Goal: Download file/media

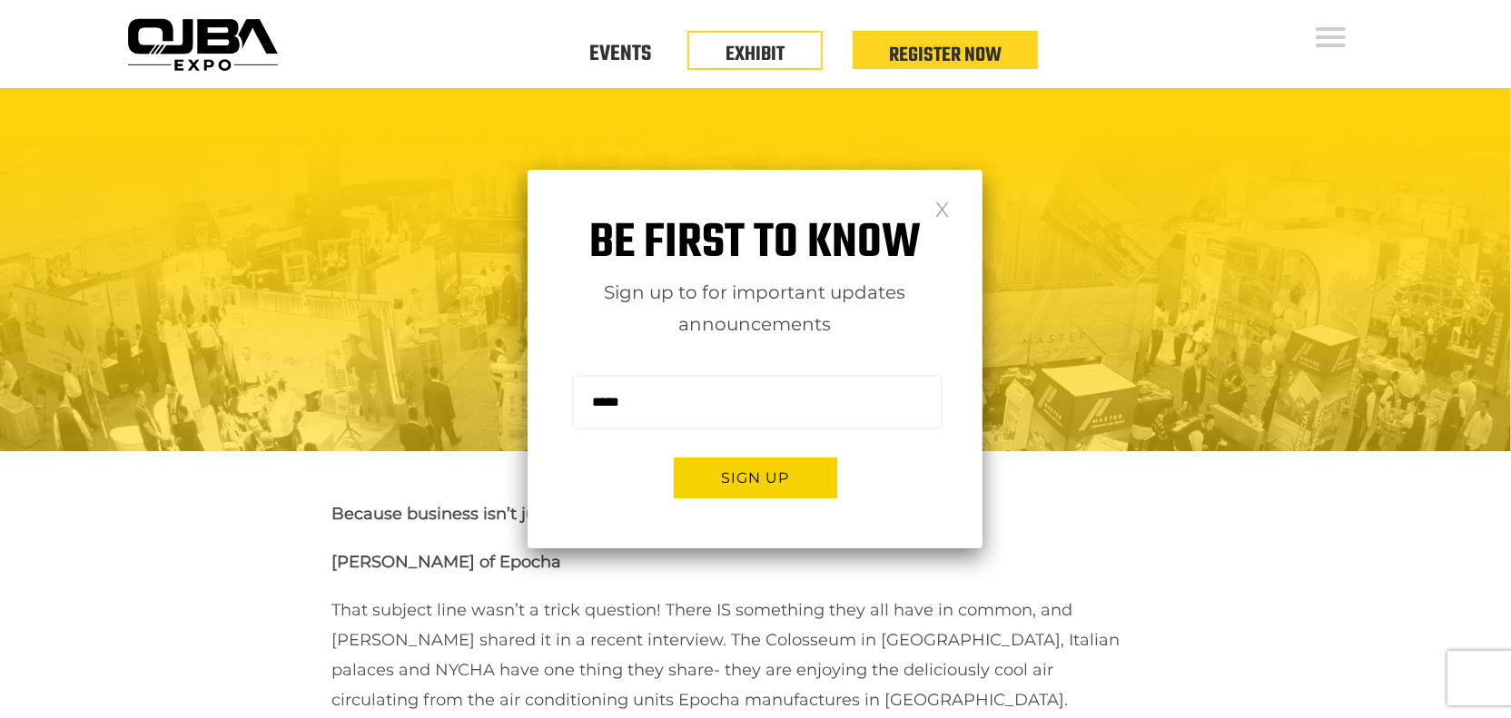
click at [938, 204] on link at bounding box center [941, 208] width 15 height 15
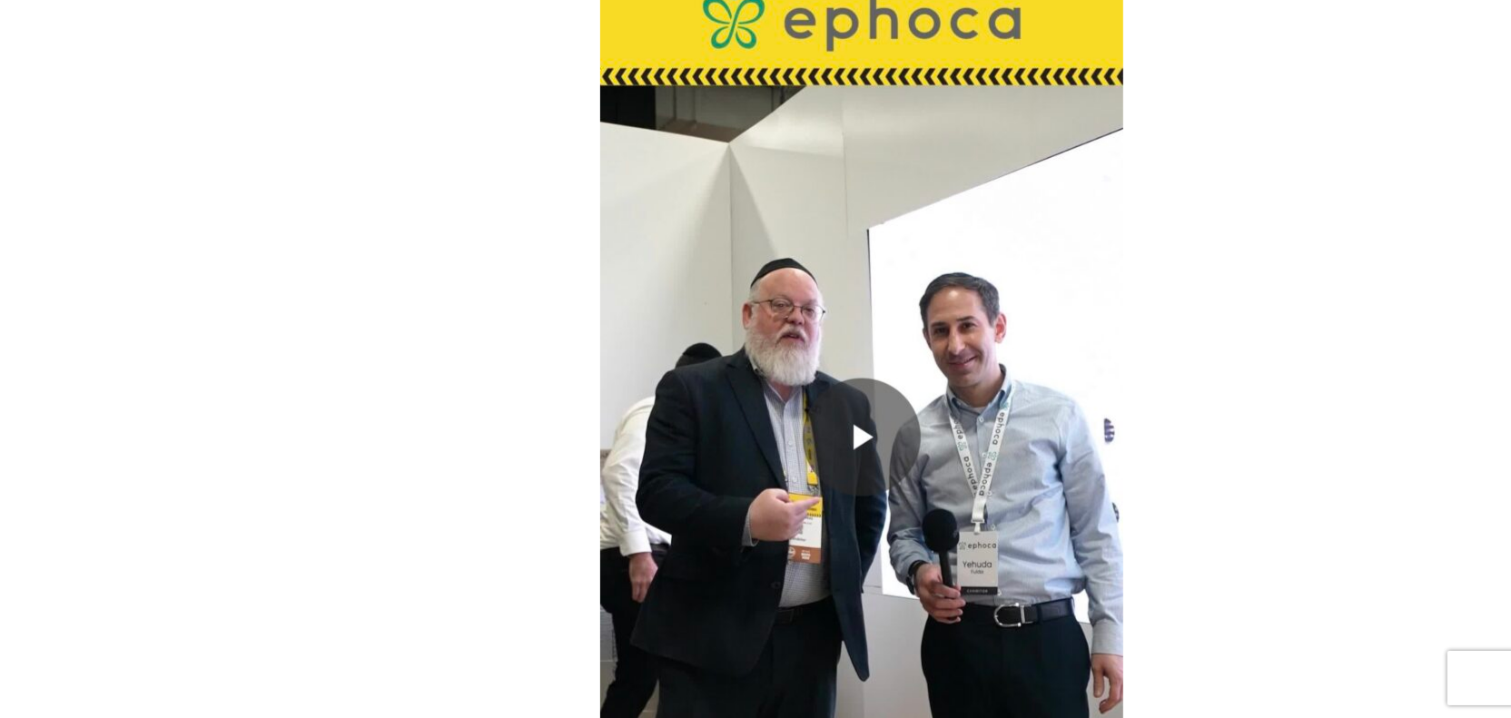
scroll to position [1189, 0]
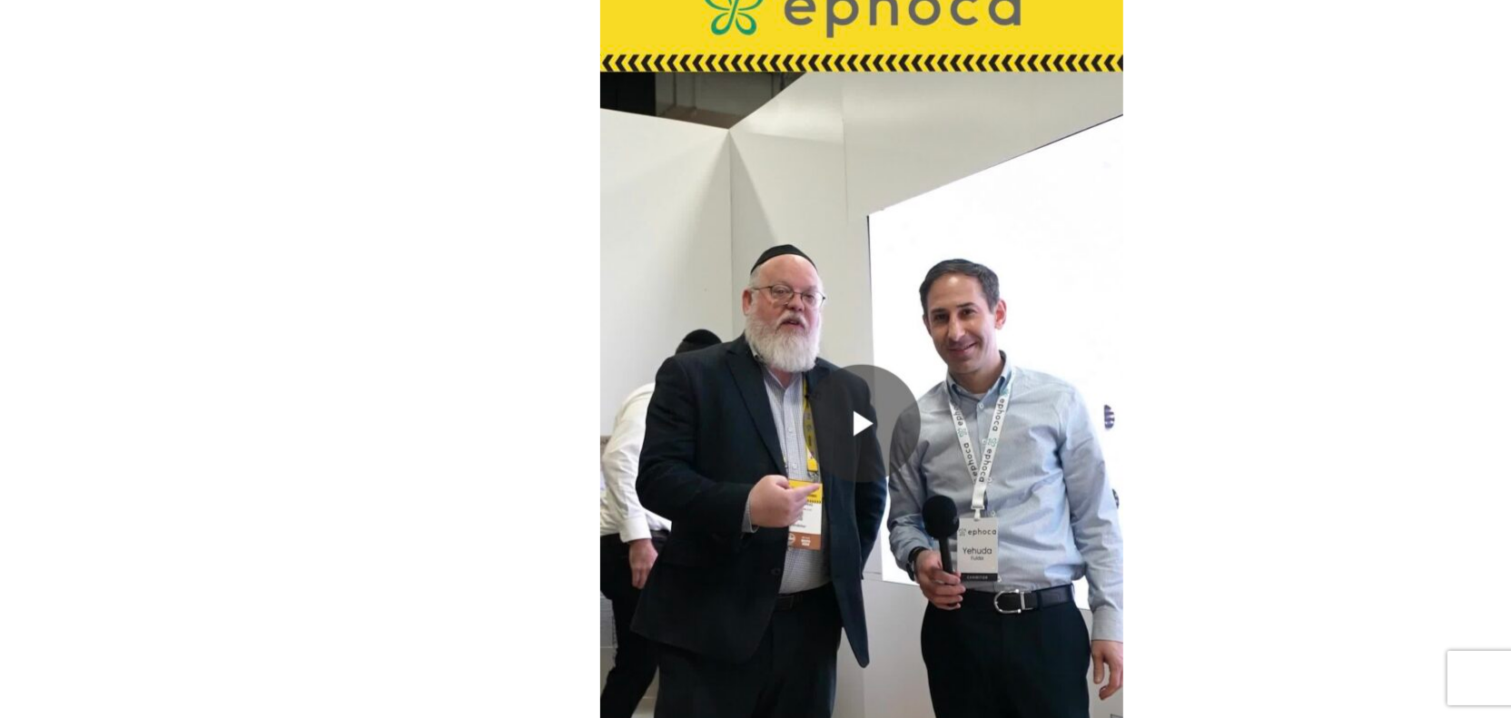
click at [857, 412] on img at bounding box center [861, 423] width 523 height 930
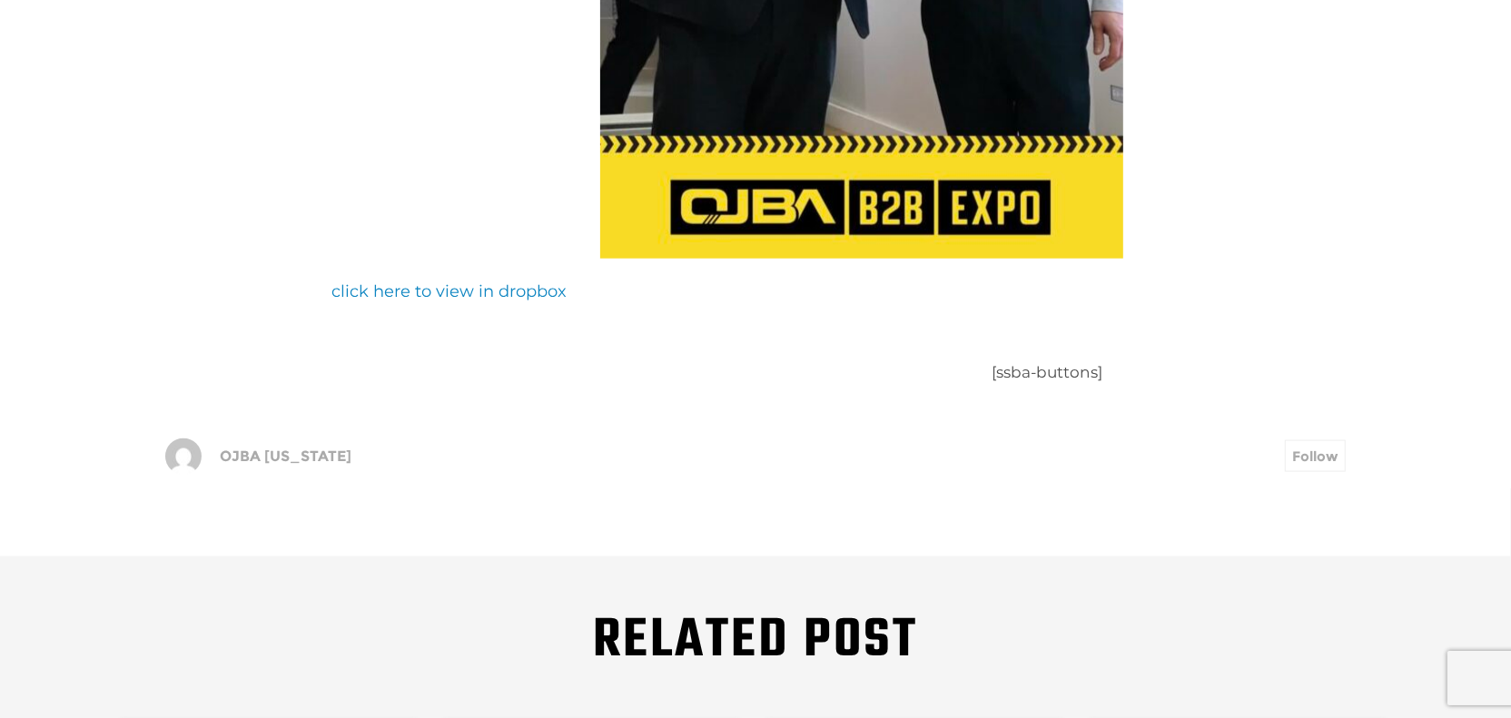
click at [486, 290] on link "click here to view in dropbox" at bounding box center [448, 291] width 235 height 20
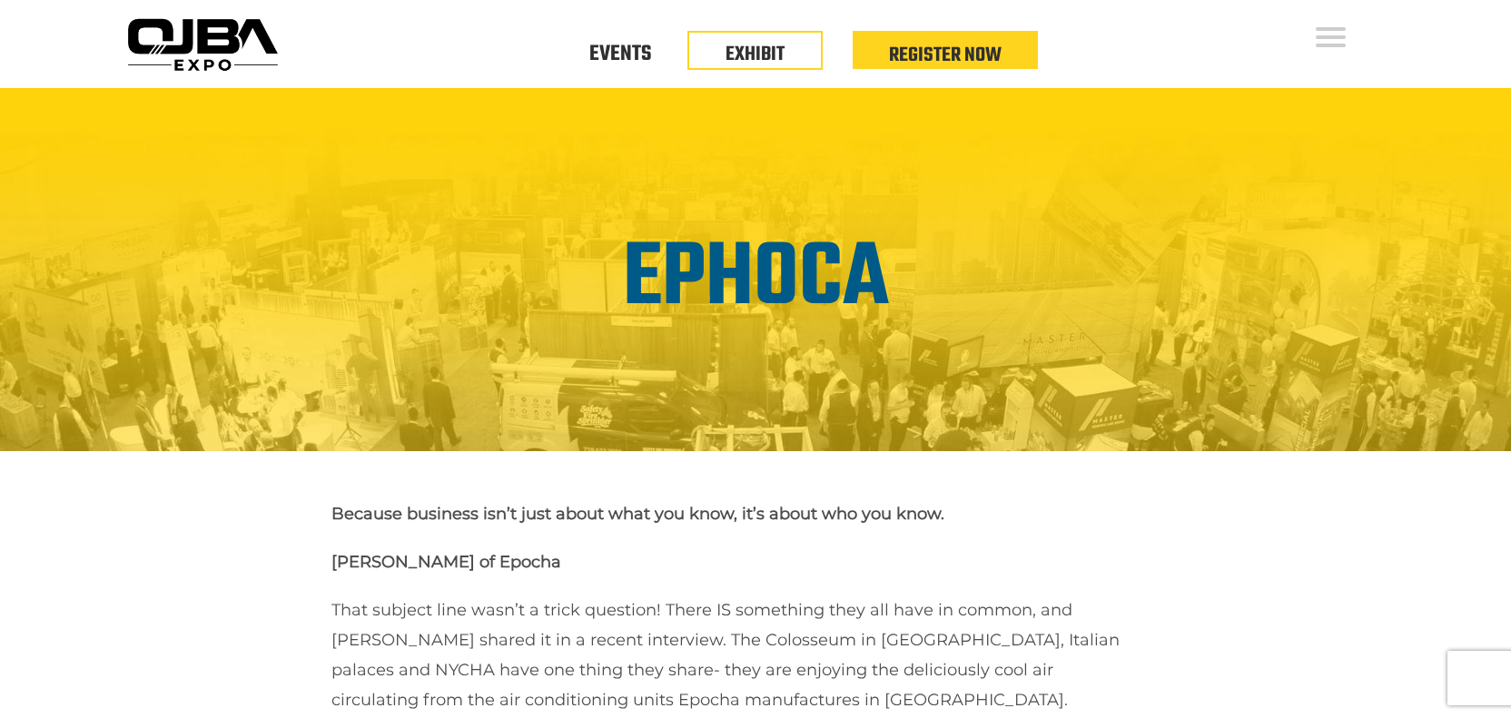
scroll to position [1818, 0]
